Goal: Transaction & Acquisition: Purchase product/service

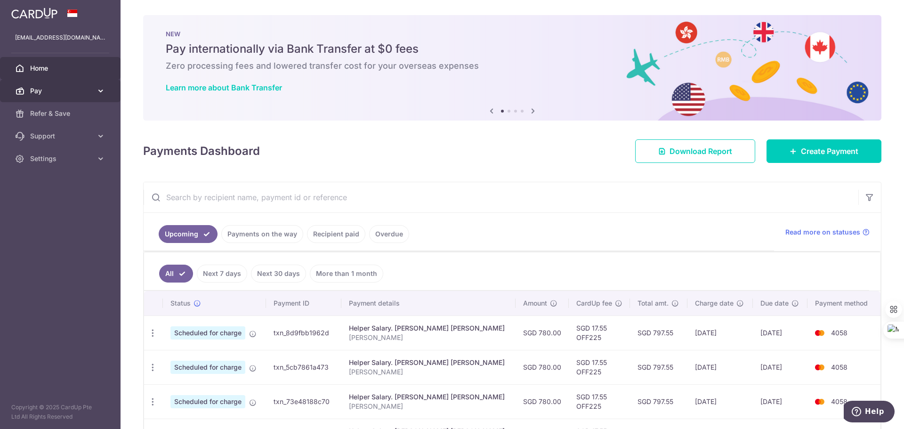
click at [60, 94] on span "Pay" at bounding box center [61, 90] width 62 height 9
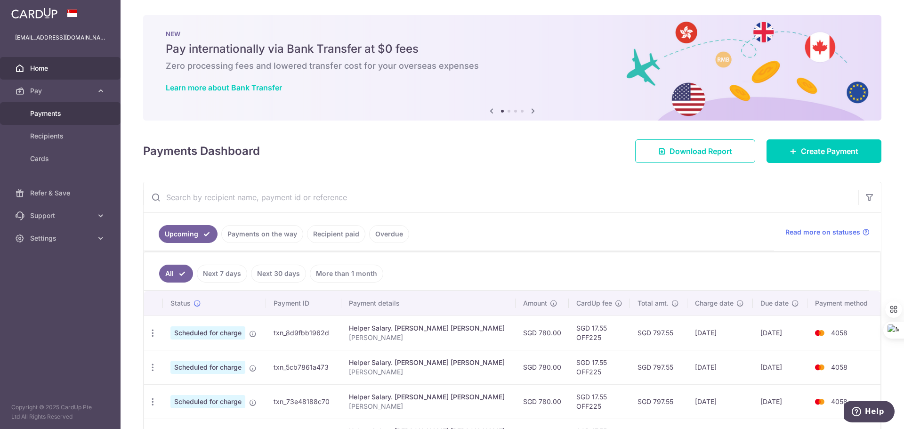
click at [68, 117] on span "Payments" at bounding box center [61, 113] width 62 height 9
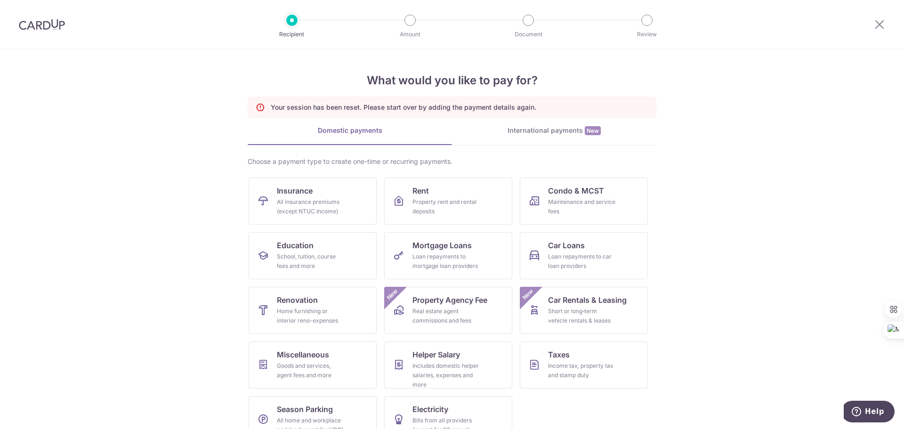
click at [538, 128] on div "International payments New" at bounding box center [554, 131] width 204 height 10
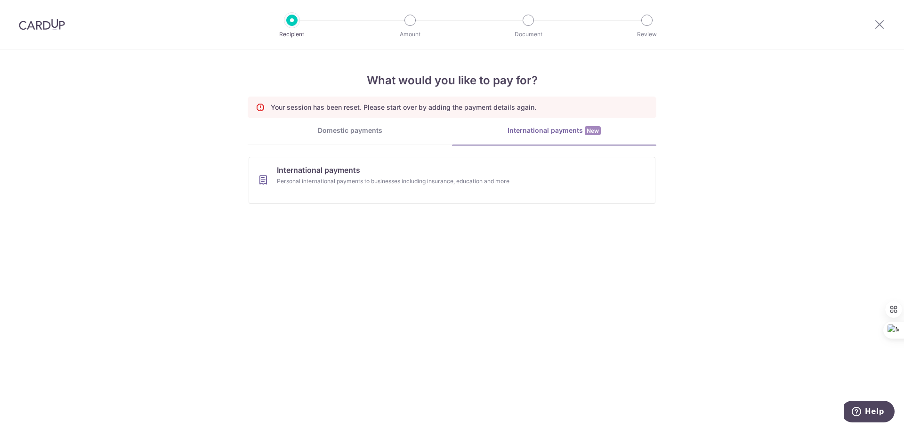
click at [361, 133] on div "Domestic payments" at bounding box center [350, 130] width 204 height 9
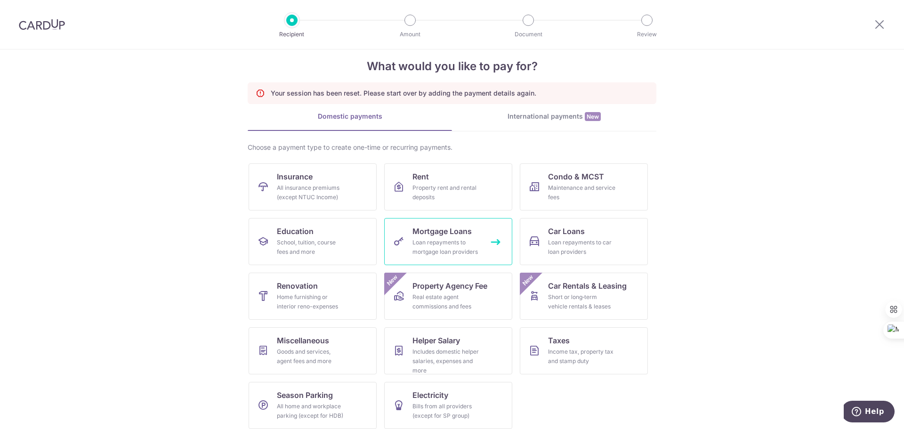
scroll to position [22, 0]
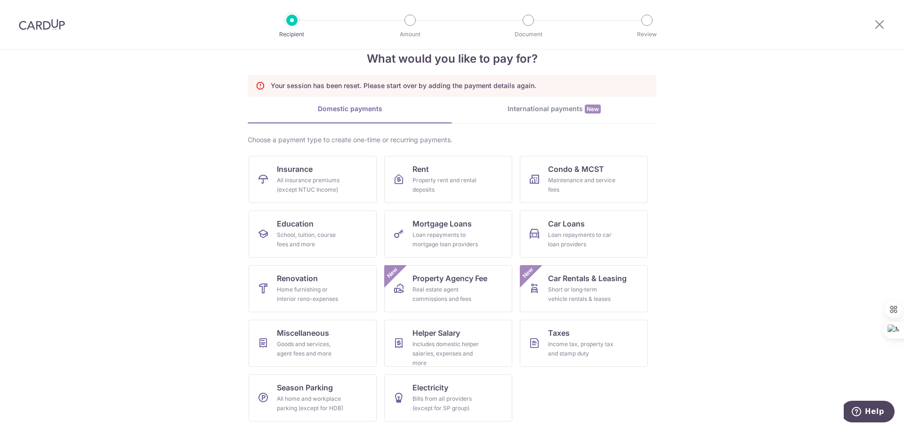
click at [52, 26] on img at bounding box center [42, 24] width 46 height 11
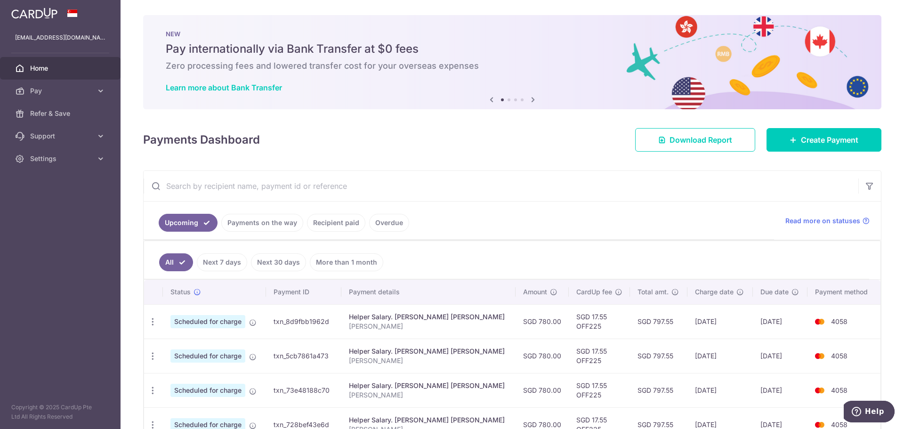
click at [528, 101] on icon at bounding box center [533, 100] width 11 height 12
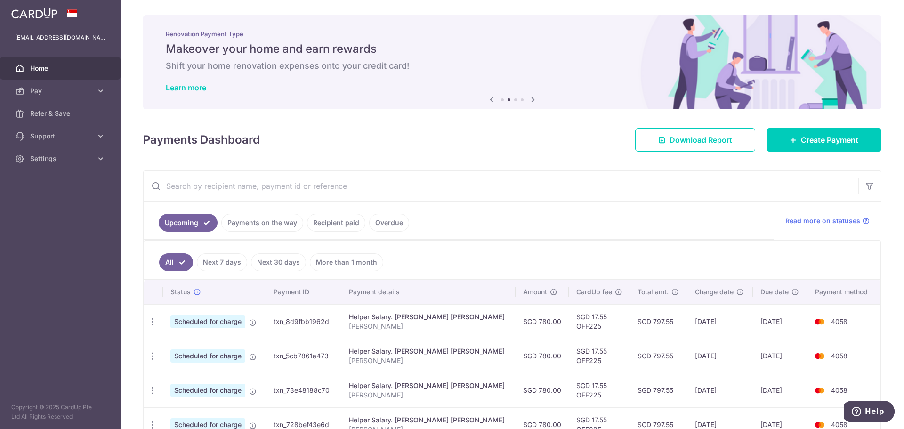
click at [529, 98] on icon at bounding box center [533, 100] width 11 height 12
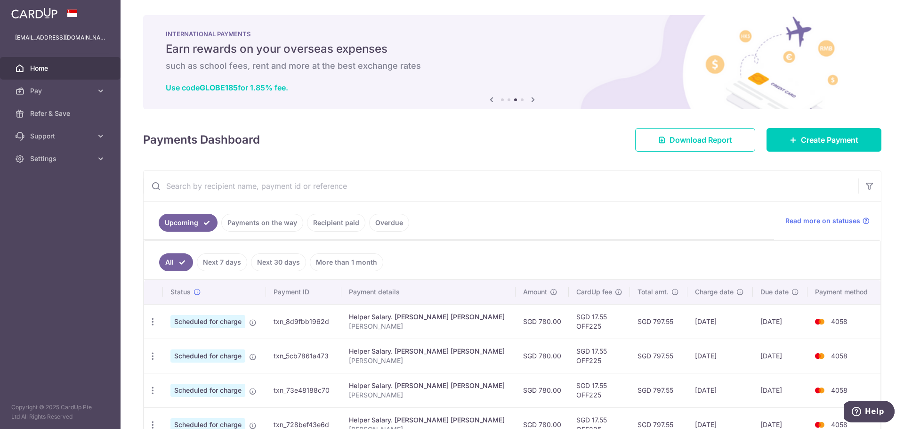
click at [529, 99] on icon at bounding box center [533, 100] width 11 height 12
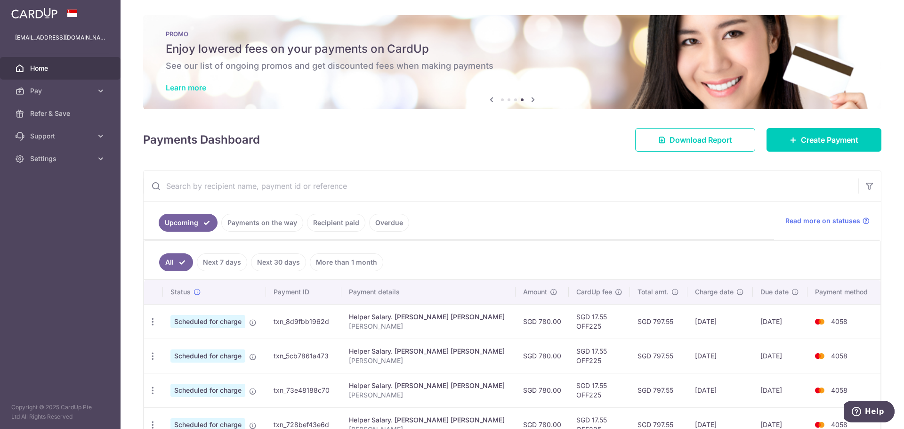
click at [195, 88] on link "Learn more" at bounding box center [186, 87] width 41 height 9
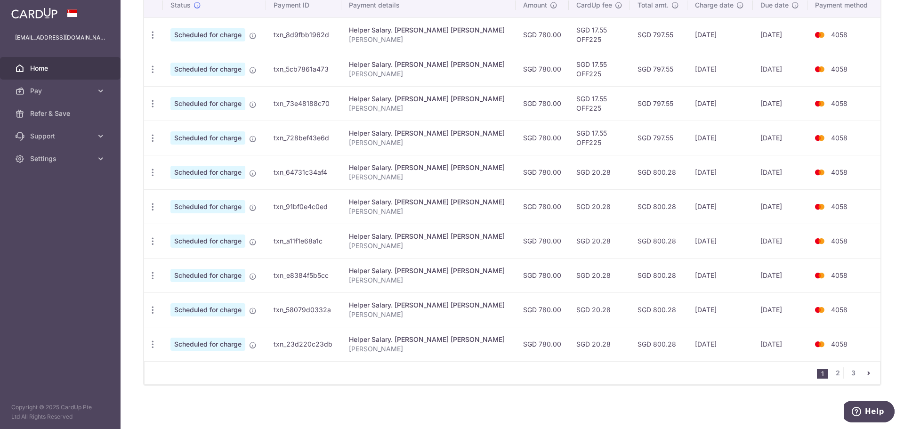
scroll to position [288, 0]
click at [836, 373] on link "2" at bounding box center [837, 371] width 11 height 11
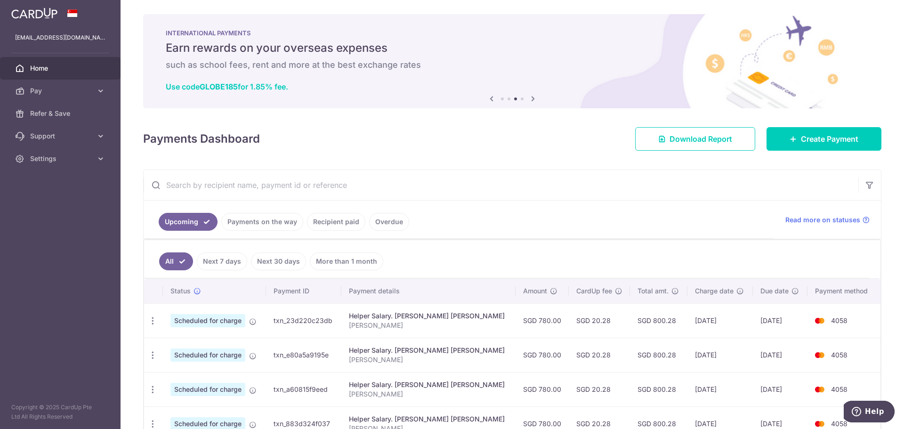
scroll to position [0, 0]
click at [372, 187] on input "text" at bounding box center [501, 186] width 715 height 30
click at [380, 156] on div "× Pause Schedule Pause all future payments in this series Pause just this one p…" at bounding box center [513, 214] width 784 height 429
click at [313, 123] on div "× Pause Schedule Pause all future payments in this series Pause just this one p…" at bounding box center [513, 214] width 784 height 429
click at [334, 224] on link "Recipient paid" at bounding box center [336, 223] width 58 height 18
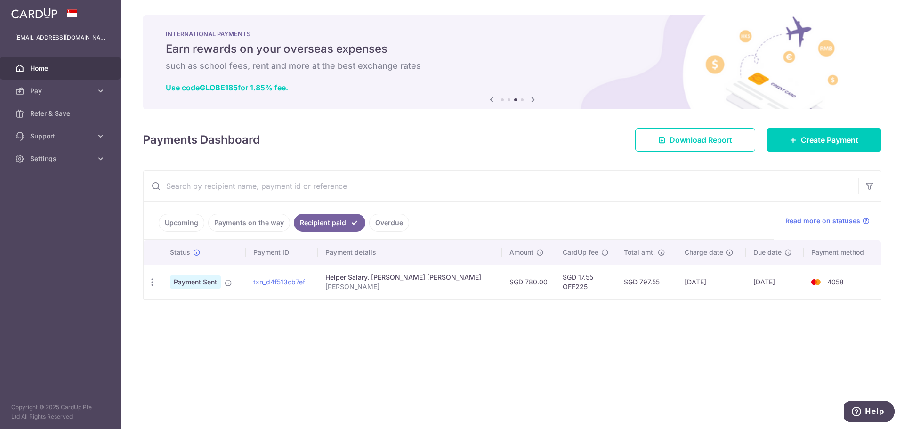
click at [259, 218] on link "Payments on the way" at bounding box center [249, 223] width 82 height 18
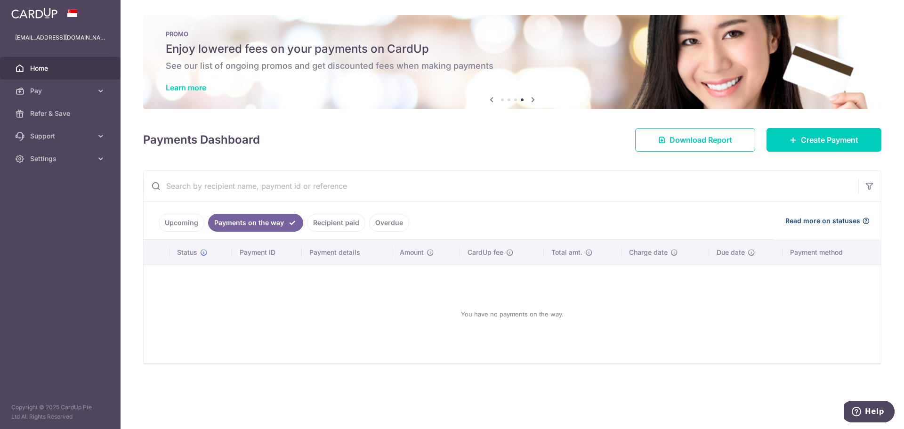
click at [822, 222] on span "Read more on statuses" at bounding box center [823, 220] width 75 height 9
click at [188, 217] on link "Upcoming" at bounding box center [182, 223] width 46 height 18
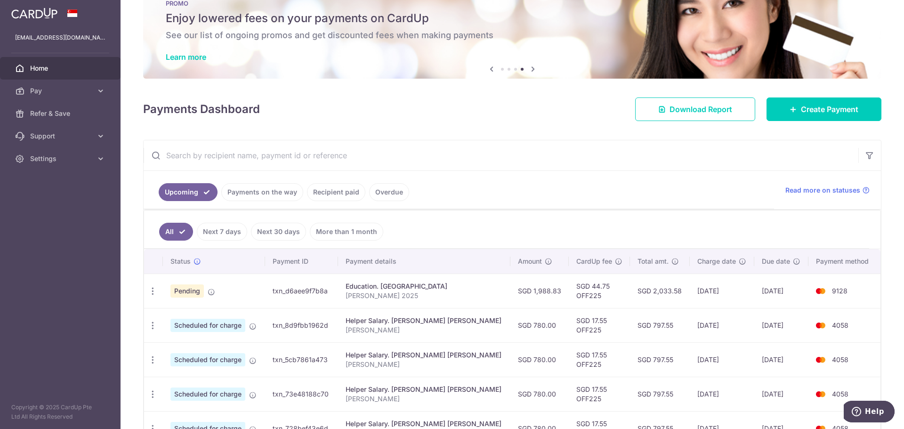
scroll to position [94, 0]
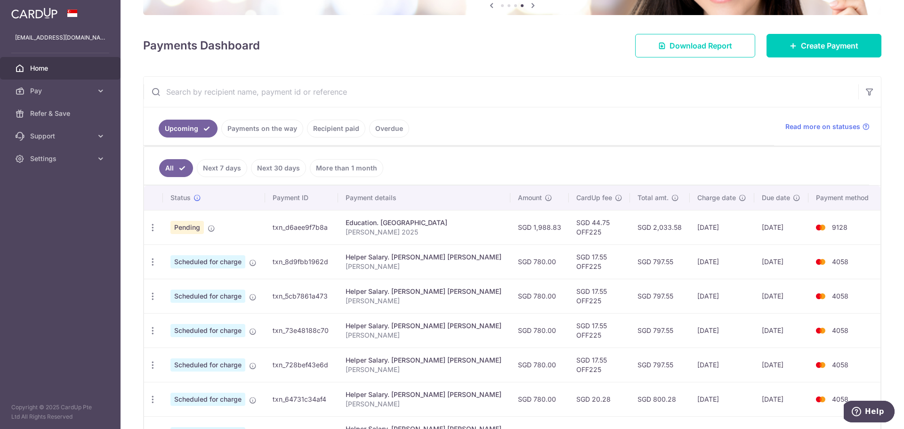
click at [497, 171] on ul "All Next 7 days Next 30 days More than 1 month" at bounding box center [506, 166] width 725 height 38
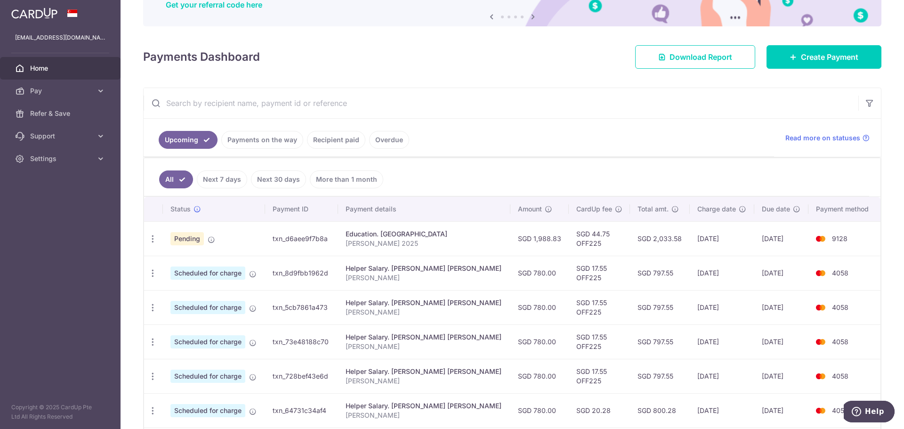
click at [533, 92] on input "text" at bounding box center [501, 103] width 715 height 30
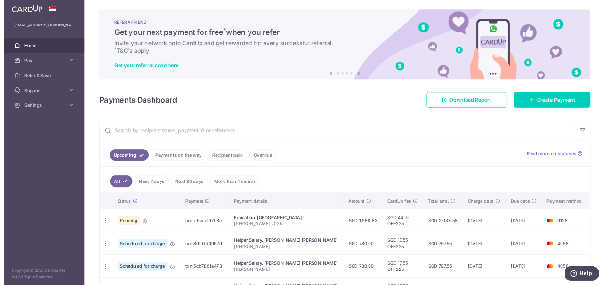
scroll to position [0, 0]
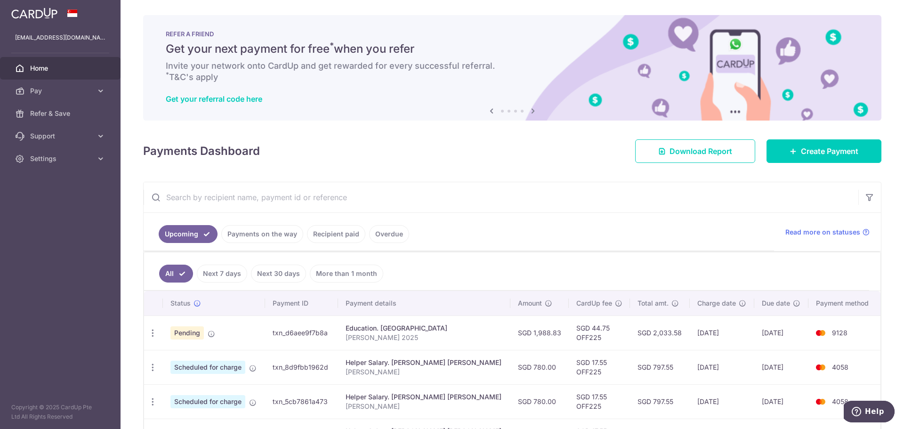
click at [485, 161] on div "Payments Dashboard Download Report Create Payment" at bounding box center [512, 149] width 739 height 27
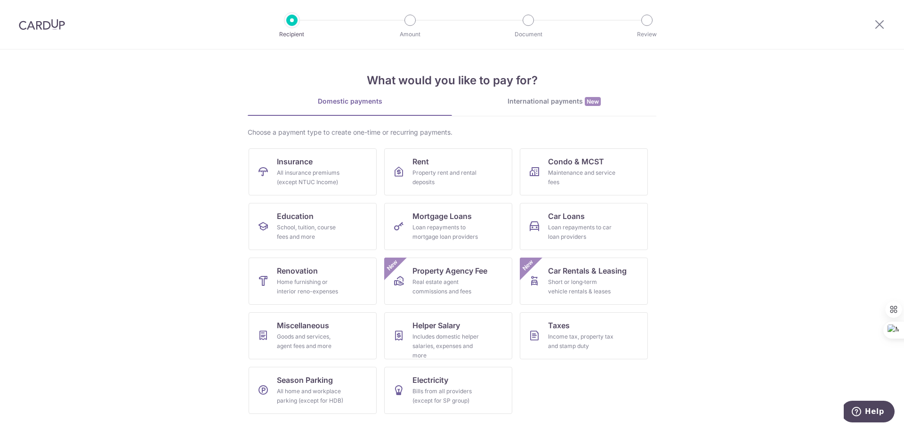
click at [737, 184] on section "What would you like to pay for? Domestic payments International payments New Ch…" at bounding box center [452, 239] width 904 height 380
click at [352, 236] on link "Education School, tuition, course fees and more" at bounding box center [313, 226] width 128 height 47
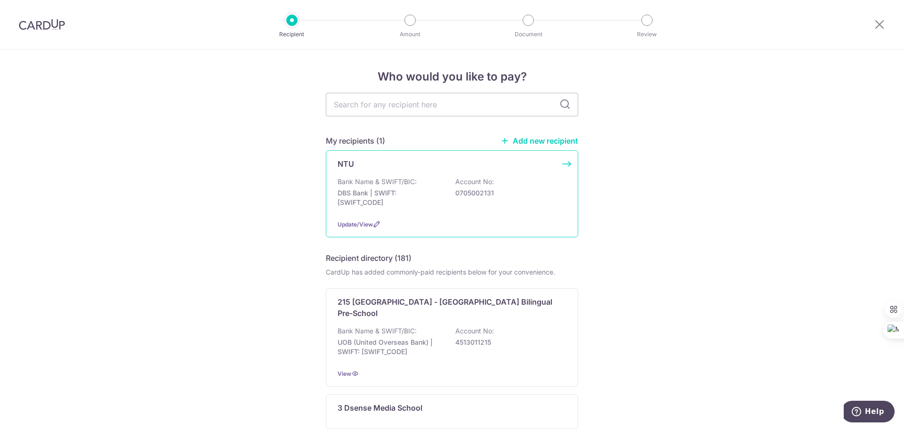
click at [418, 191] on p "DBS Bank | SWIFT: DBSSSGSGXXX" at bounding box center [391, 197] width 106 height 19
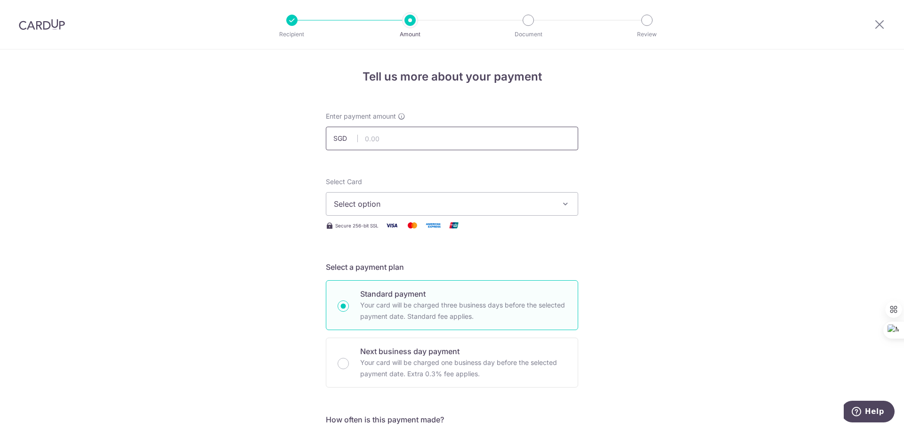
click at [424, 139] on input "text" at bounding box center [452, 139] width 252 height 24
type input "1,988.83"
click at [500, 202] on span "Select option" at bounding box center [444, 203] width 220 height 11
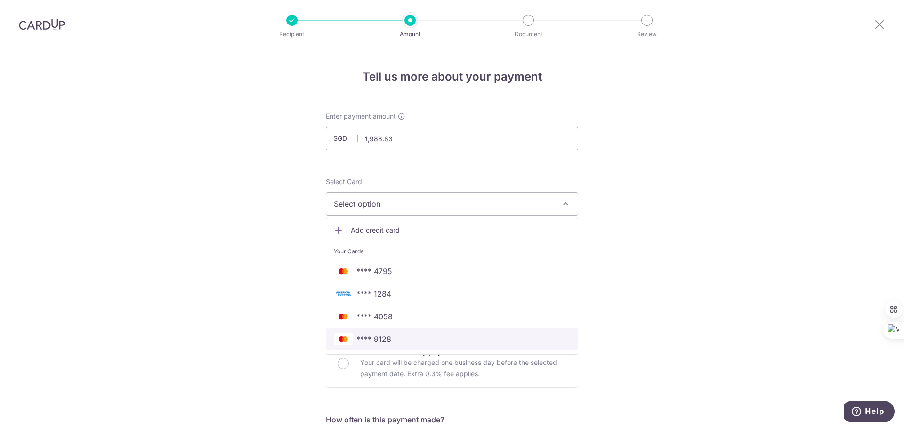
click at [443, 339] on span "**** 9128" at bounding box center [452, 338] width 236 height 11
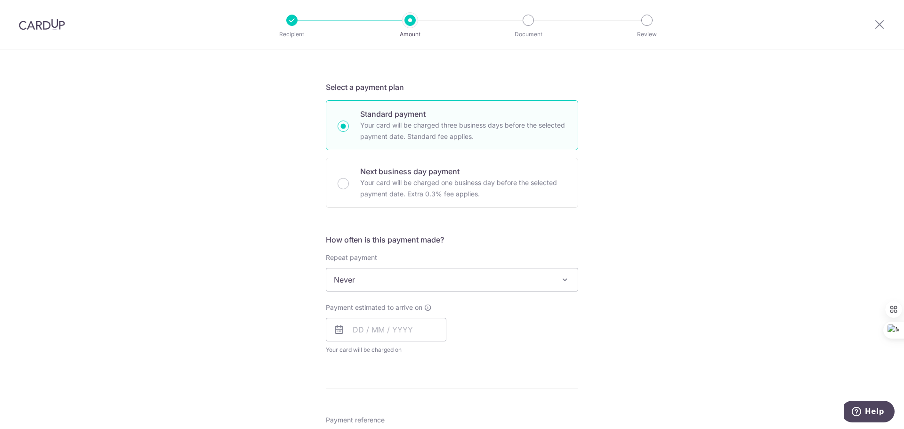
scroll to position [188, 0]
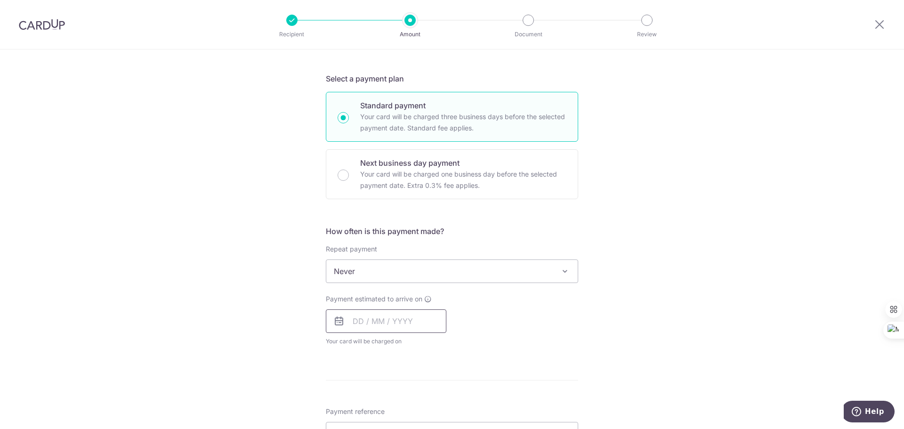
click at [395, 312] on input "text" at bounding box center [386, 321] width 121 height 24
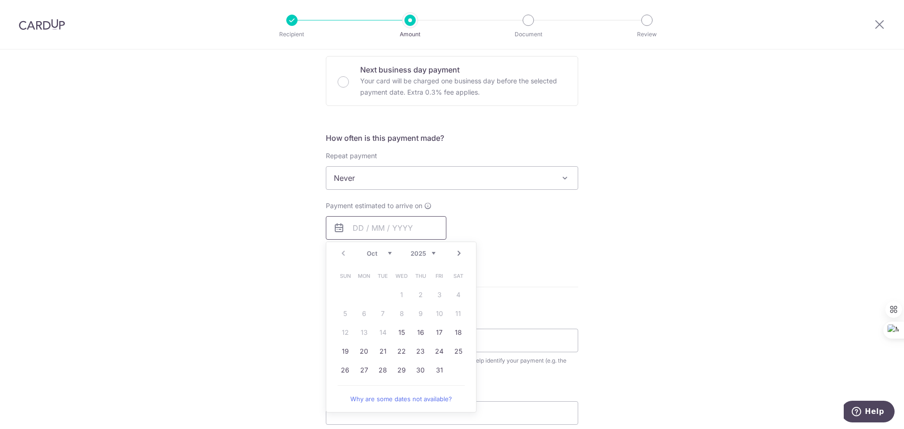
scroll to position [283, 0]
drag, startPoint x: 397, startPoint y: 325, endPoint x: 636, endPoint y: 269, distance: 245.4
click at [397, 325] on link "15" at bounding box center [401, 331] width 15 height 15
type input "15/10/2025"
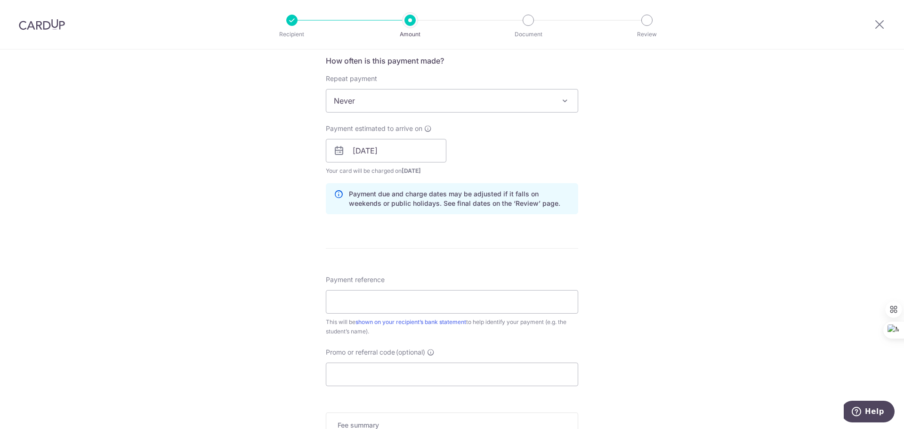
scroll to position [377, 0]
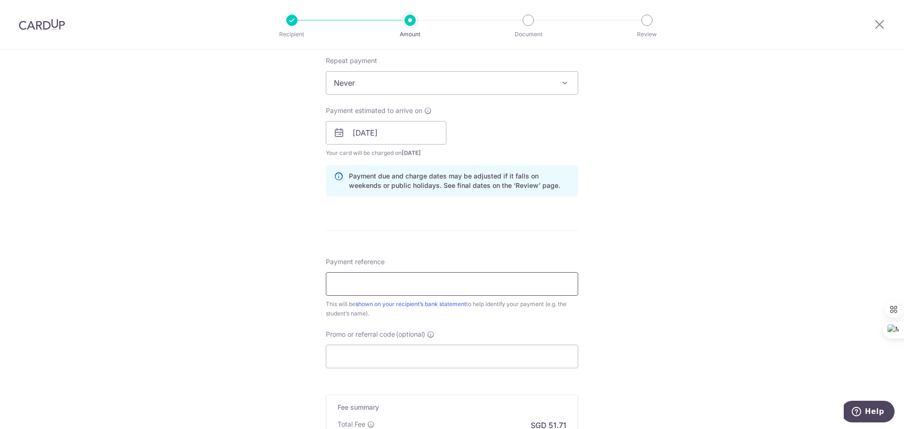
click at [501, 282] on input "Payment reference" at bounding box center [452, 284] width 252 height 24
type input "Josh Fee 2025"
click at [628, 287] on div "Tell us more about your payment Enter payment amount SGD 1,988.83 1988.83 Selec…" at bounding box center [452, 118] width 904 height 891
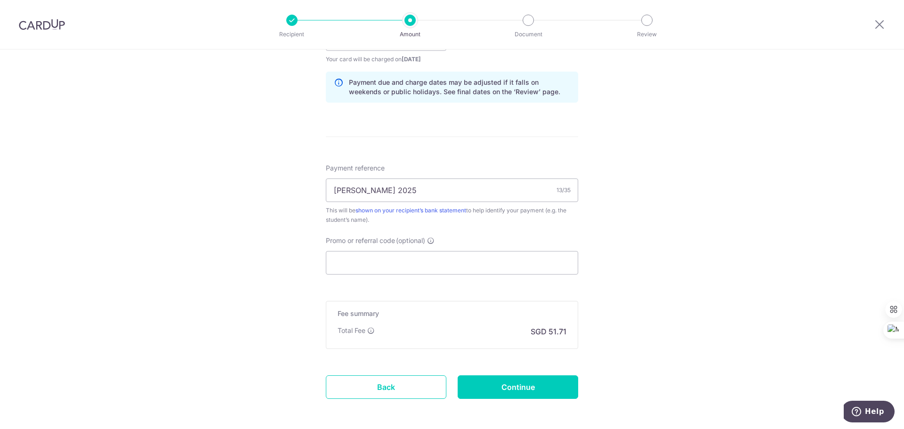
scroll to position [471, 0]
click at [503, 260] on input "Promo or referral code (optional)" at bounding box center [452, 263] width 252 height 24
click at [492, 264] on input "Promo or referral code (optional)" at bounding box center [452, 263] width 252 height 24
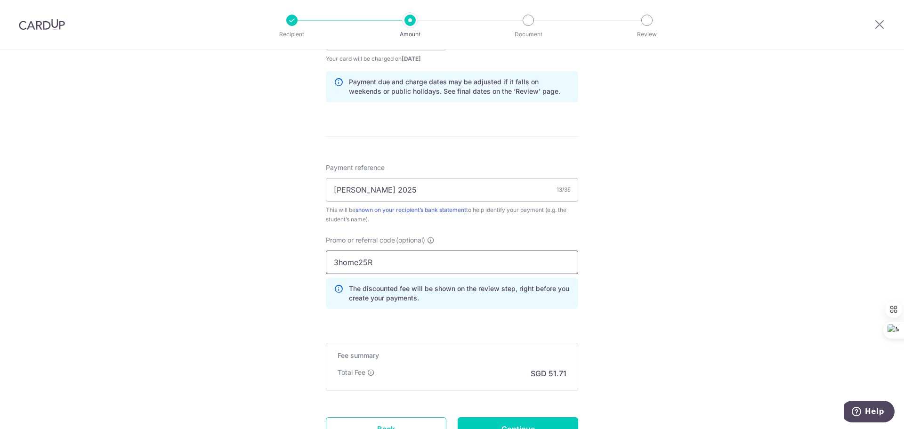
click at [407, 268] on input "3home25R" at bounding box center [452, 263] width 252 height 24
drag, startPoint x: 410, startPoint y: 259, endPoint x: 310, endPoint y: 257, distance: 99.9
click at [310, 257] on div "Tell us more about your payment Enter payment amount SGD 1,988.83 1988.83 Selec…" at bounding box center [452, 44] width 904 height 933
click at [704, 240] on div "Tell us more about your payment Enter payment amount SGD 1,988.83 1988.83 Selec…" at bounding box center [452, 44] width 904 height 933
click at [608, 292] on div "Tell us more about your payment Enter payment amount SGD 1,988.83 1988.83 Selec…" at bounding box center [452, 44] width 904 height 933
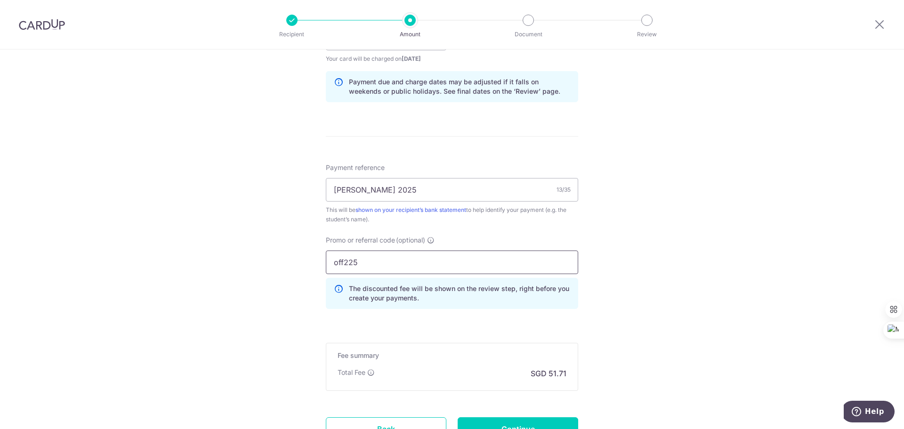
click at [343, 251] on input "off225" at bounding box center [452, 263] width 252 height 24
type input "OFF225"
click at [705, 245] on div "Tell us more about your payment Enter payment amount SGD 1,988.83 1988.83 Selec…" at bounding box center [452, 44] width 904 height 933
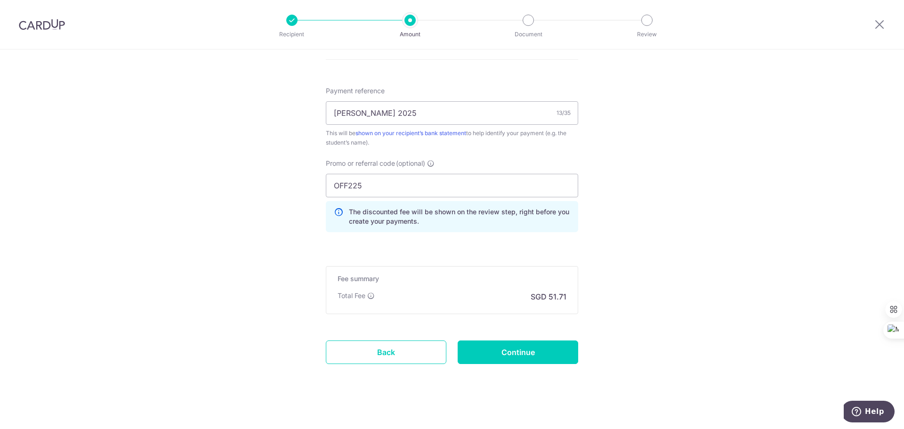
scroll to position [553, 0]
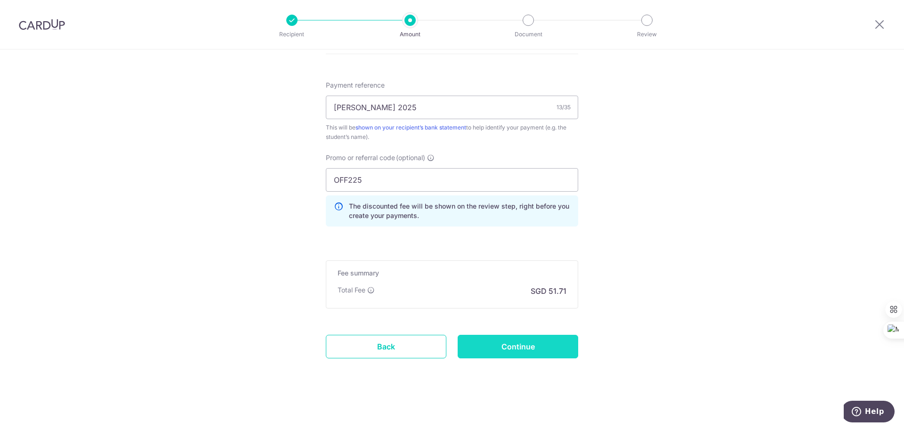
click at [516, 342] on input "Continue" at bounding box center [518, 347] width 121 height 24
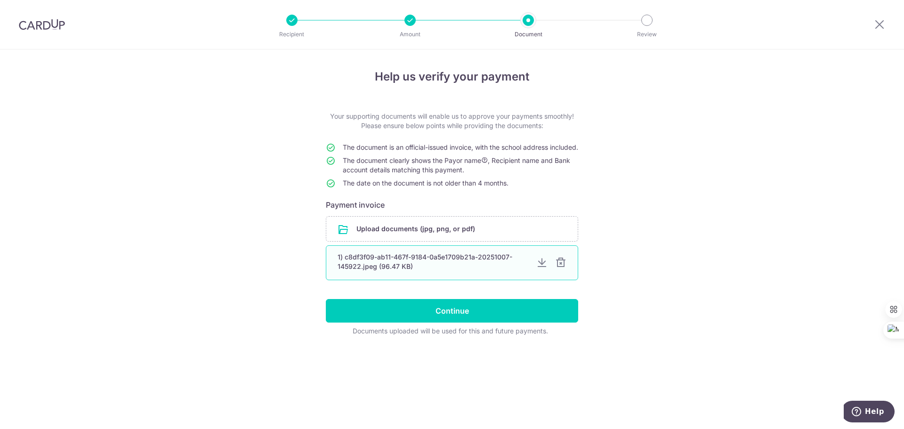
click at [448, 271] on div "1) c8df3f09-ab11-467f-9184-0a5e1709b21a-20251007-145922.jpeg (96.47 KB)" at bounding box center [433, 261] width 191 height 19
click at [353, 269] on div "1) c8df3f09-ab11-467f-9184-0a5e1709b21a-20251007-145922.jpeg (96.47 KB)" at bounding box center [433, 261] width 191 height 19
click at [353, 270] on div "1) c8df3f09-ab11-467f-9184-0a5e1709b21a-20251007-145922.jpeg (96.47 KB)" at bounding box center [433, 261] width 191 height 19
click at [418, 265] on div "1) c8df3f09-ab11-467f-9184-0a5e1709b21a-20251007-145922.jpeg (96.47 KB)" at bounding box center [433, 261] width 191 height 19
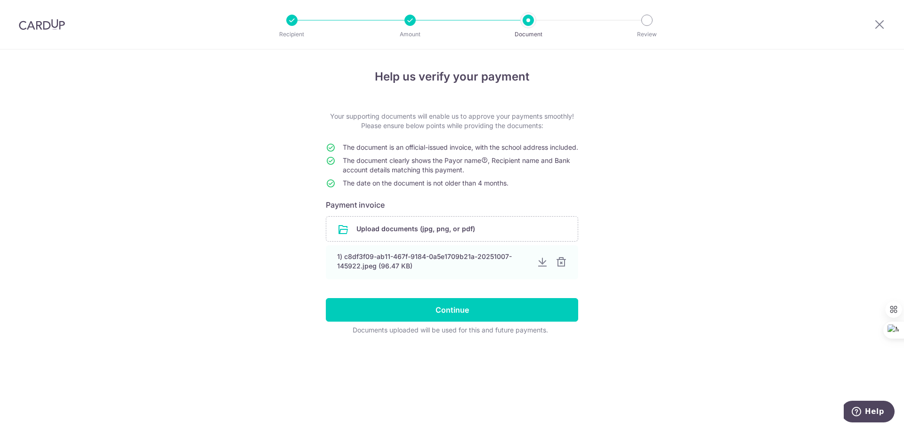
click at [853, 23] on header "Recipient Amount Document Review" at bounding box center [452, 24] width 904 height 49
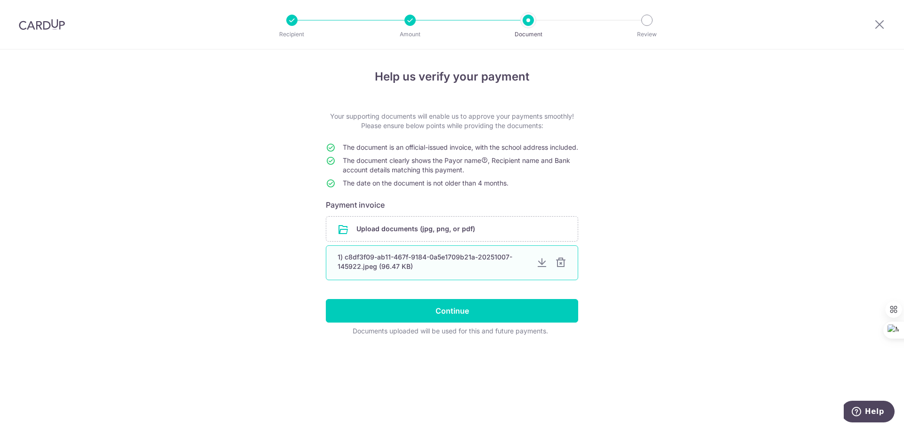
click at [558, 268] on div at bounding box center [560, 262] width 11 height 11
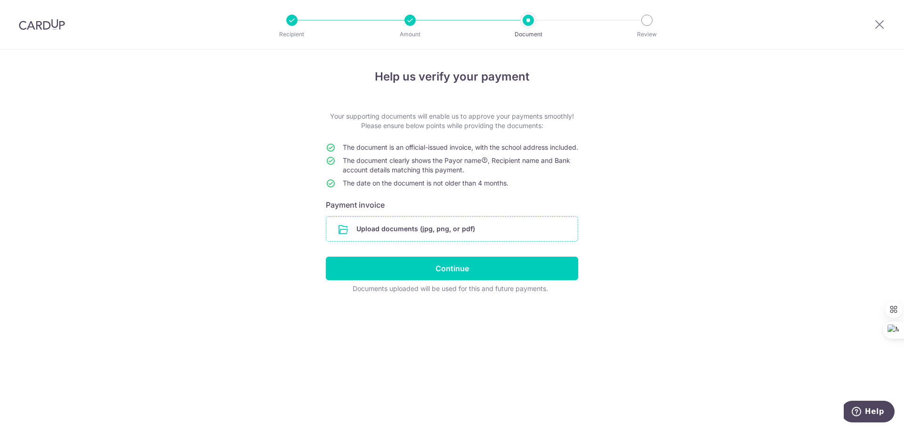
click at [380, 241] on input "file" at bounding box center [452, 229] width 252 height 24
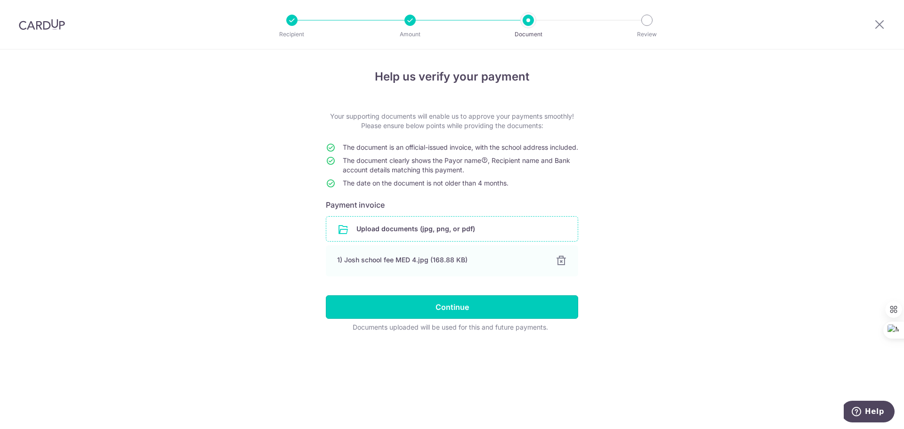
click at [461, 318] on input "Continue" at bounding box center [452, 307] width 252 height 24
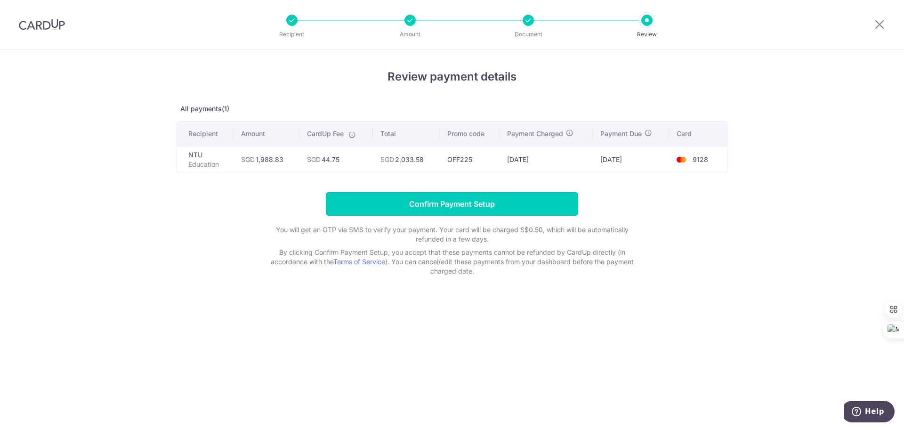
click at [462, 203] on input "Confirm Payment Setup" at bounding box center [452, 204] width 252 height 24
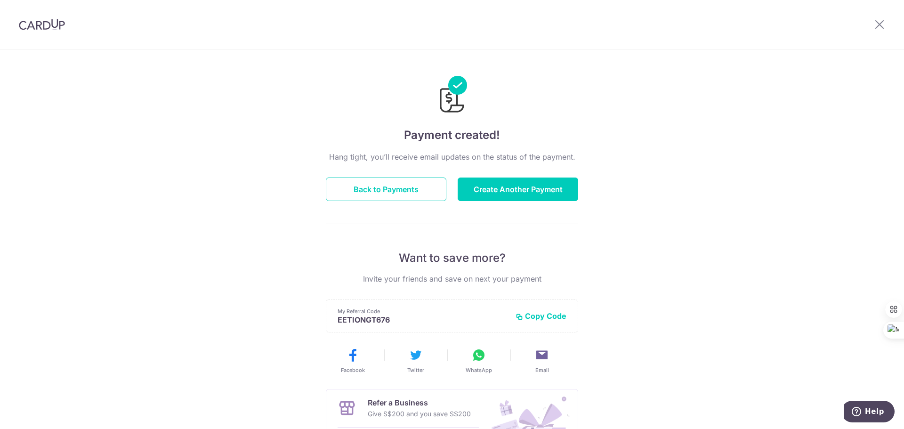
click at [712, 170] on div "Payment created! Hang tight, you’ll receive email updates on the status of the …" at bounding box center [452, 300] width 904 height 503
